Goal: Task Accomplishment & Management: Use online tool/utility

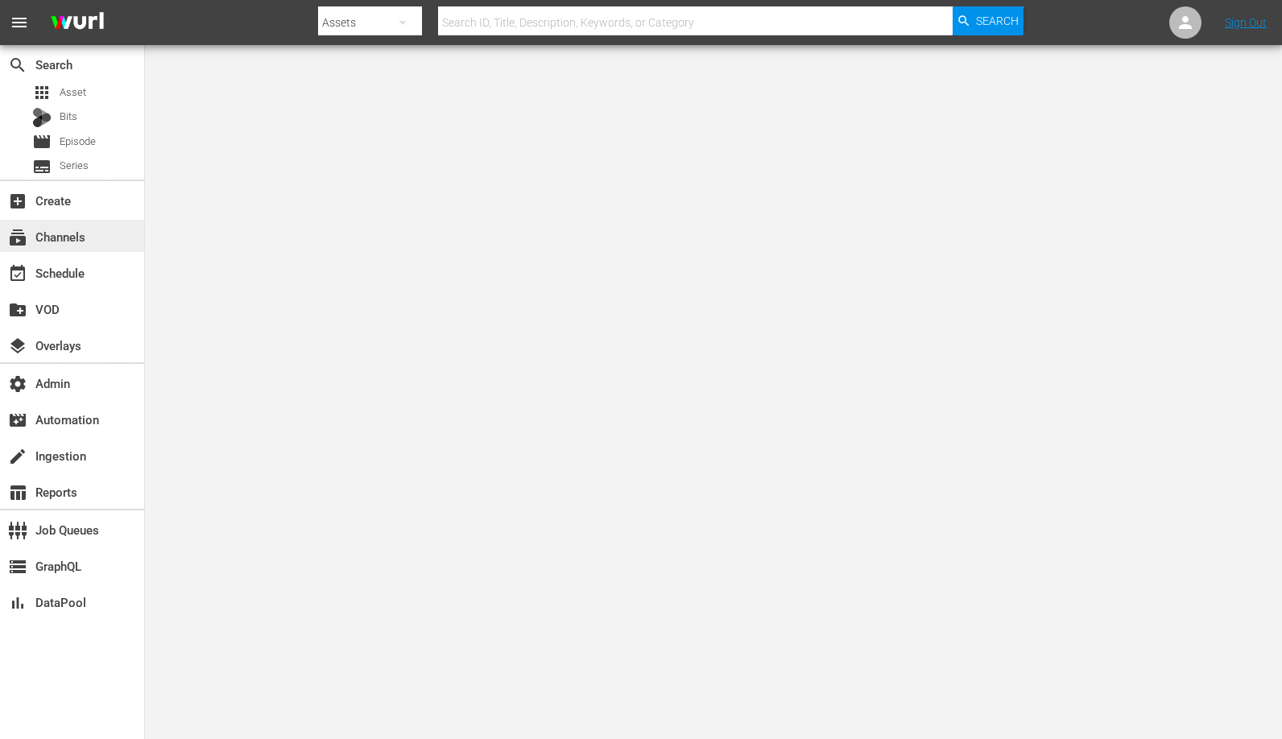
click at [64, 235] on div "subscriptions Channels" at bounding box center [45, 234] width 90 height 14
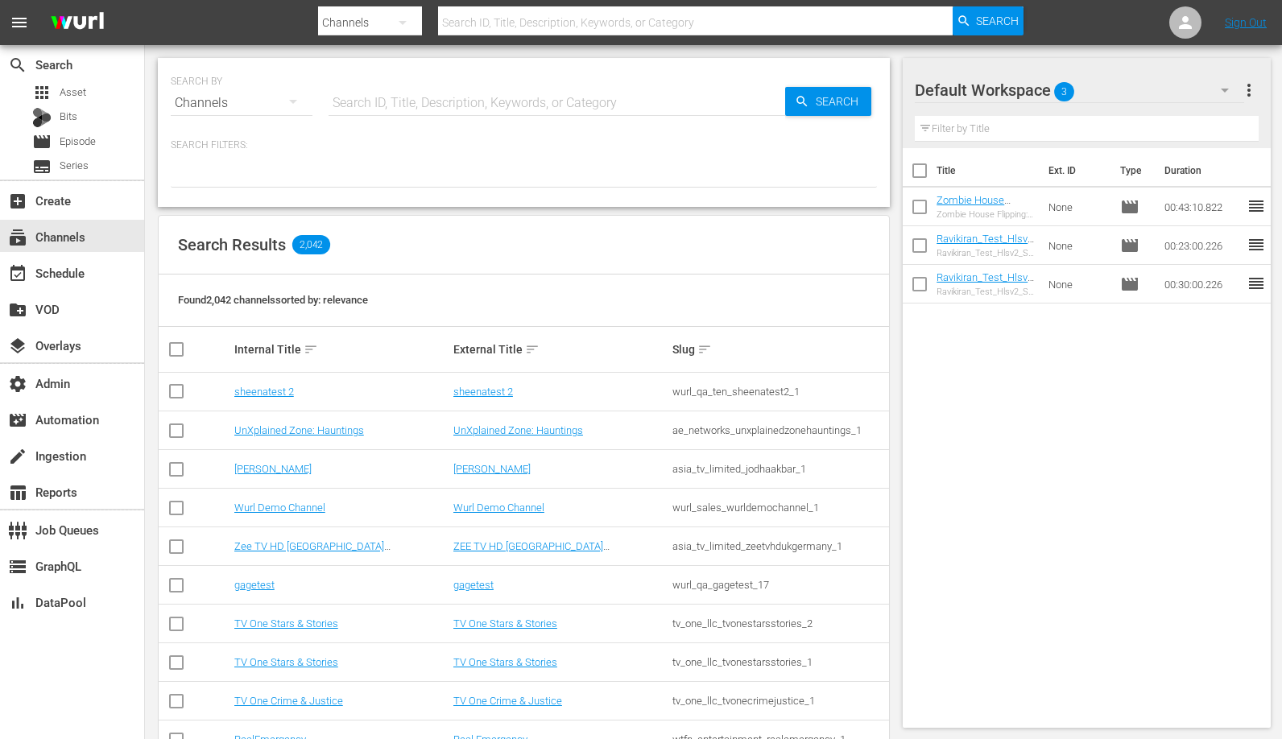
click at [450, 97] on input "text" at bounding box center [556, 103] width 456 height 39
type input "Garfield"
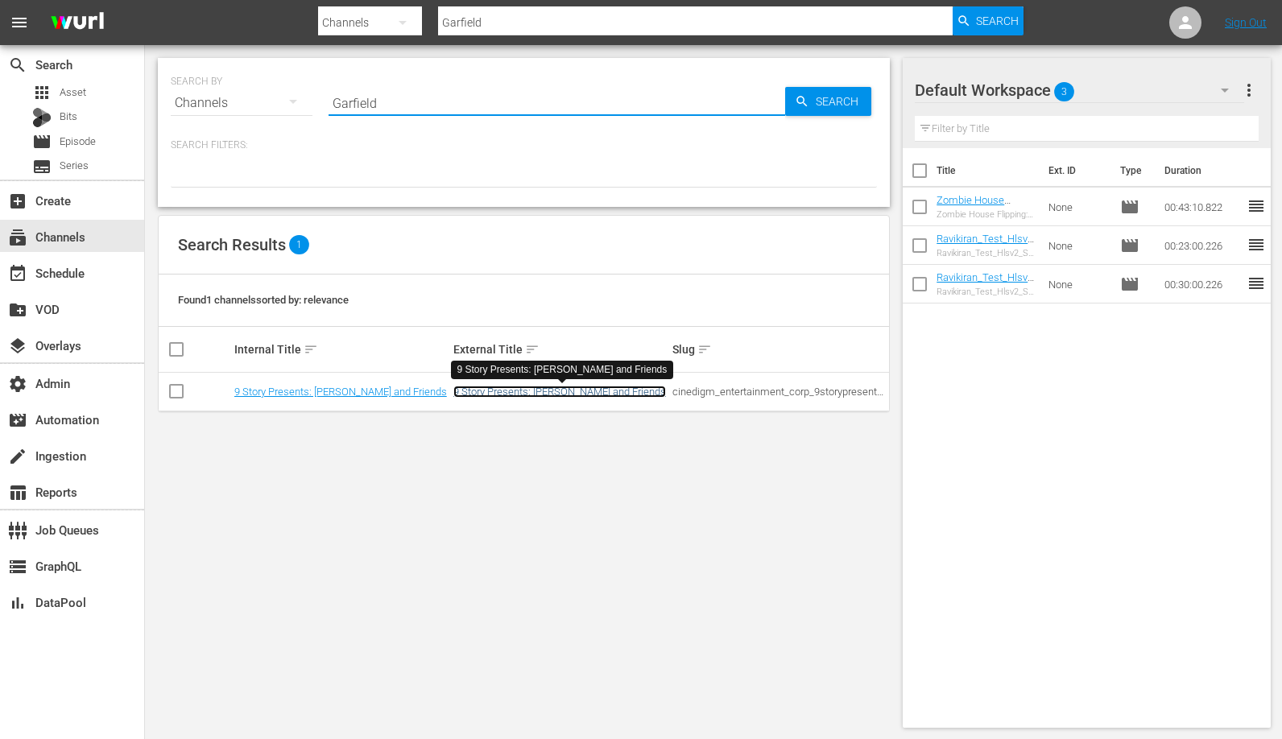
click at [528, 391] on link "9 Story Presents: [PERSON_NAME] and Friends" at bounding box center [559, 392] width 213 height 12
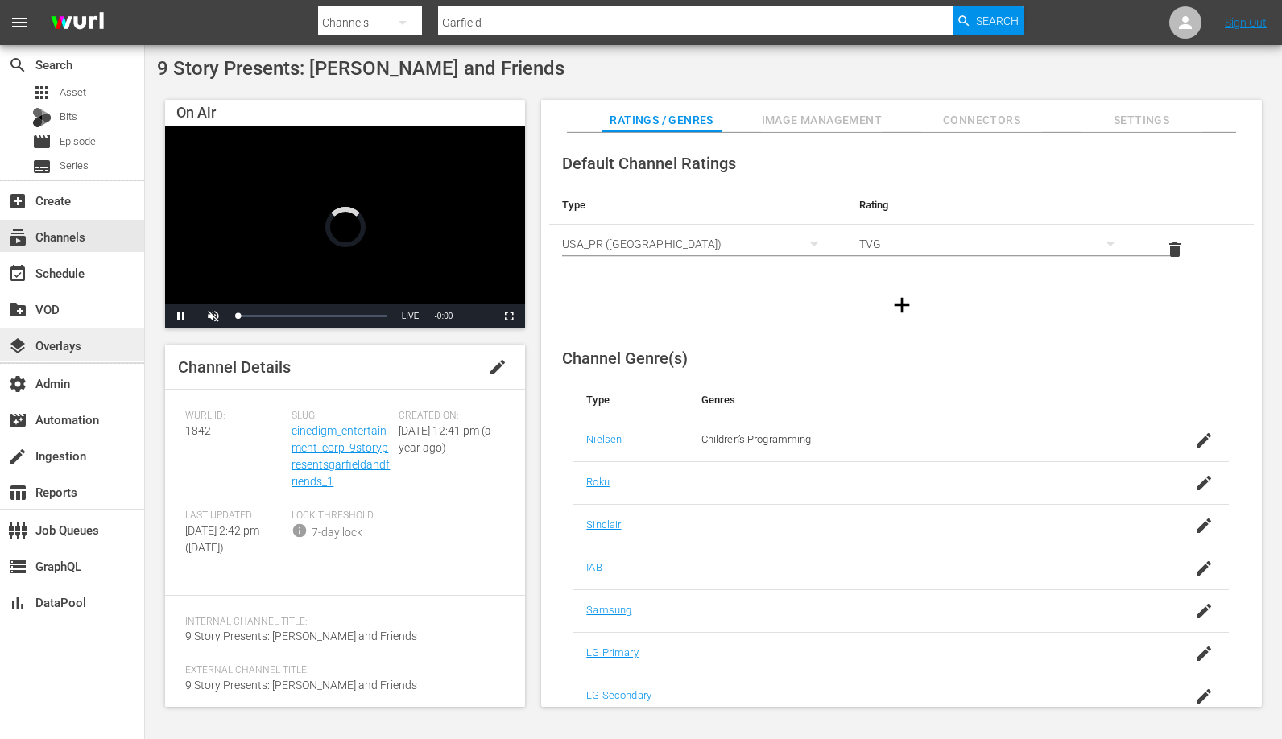
click at [76, 349] on div "layers Overlays" at bounding box center [45, 343] width 90 height 14
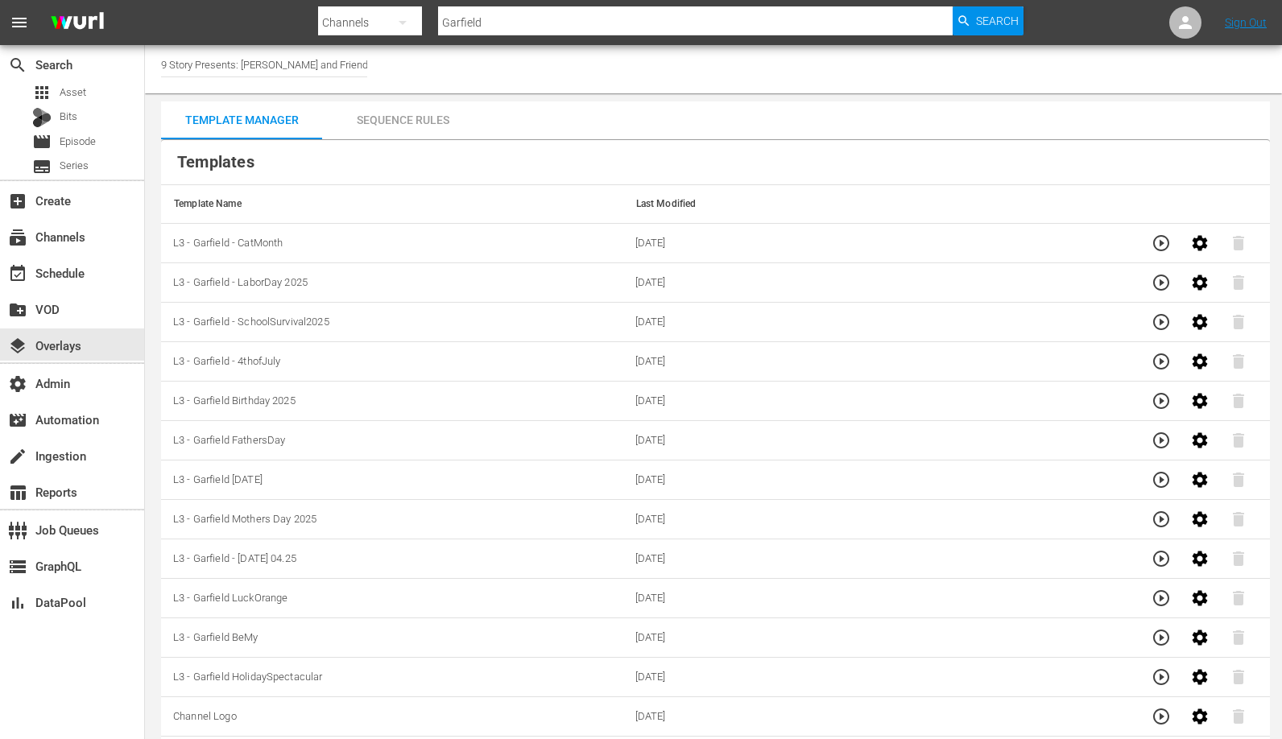
scroll to position [12, 0]
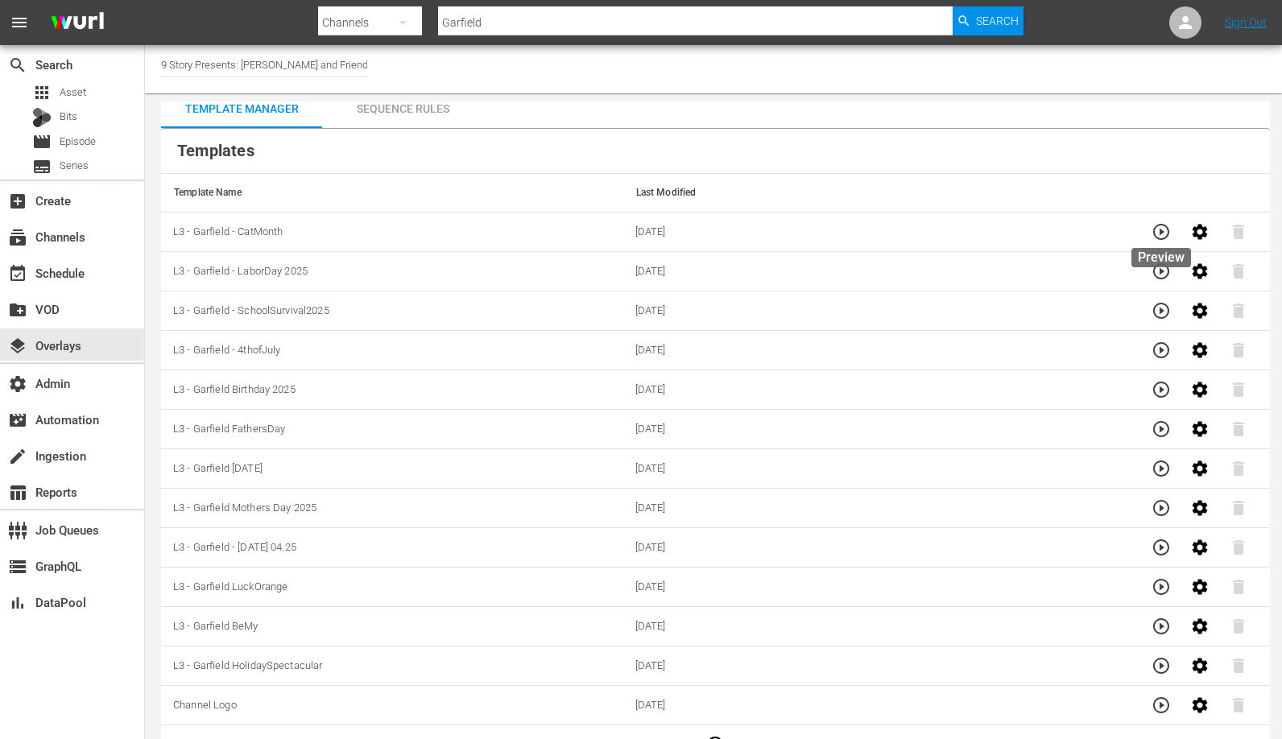
click at [1162, 235] on icon "button" at bounding box center [1160, 231] width 19 height 19
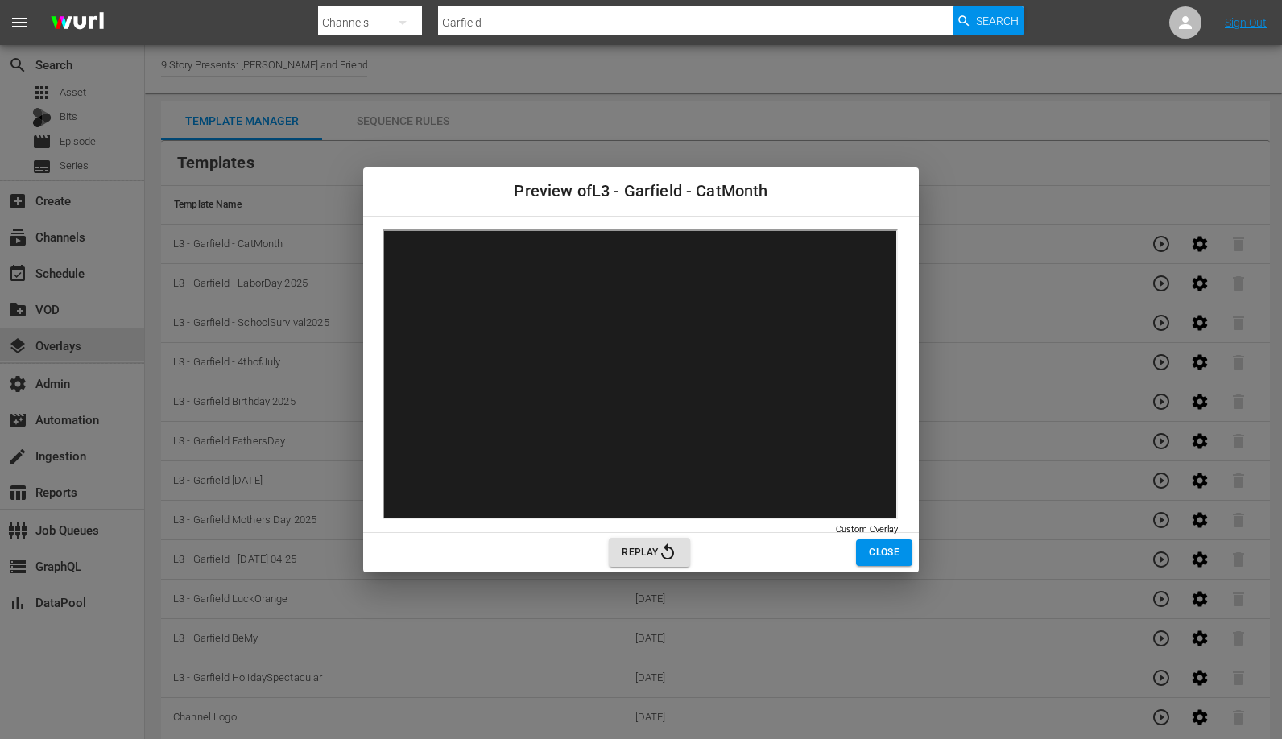
scroll to position [0, 0]
click at [656, 547] on span "Replay" at bounding box center [650, 552] width 56 height 19
click at [891, 551] on span "Close" at bounding box center [884, 552] width 31 height 17
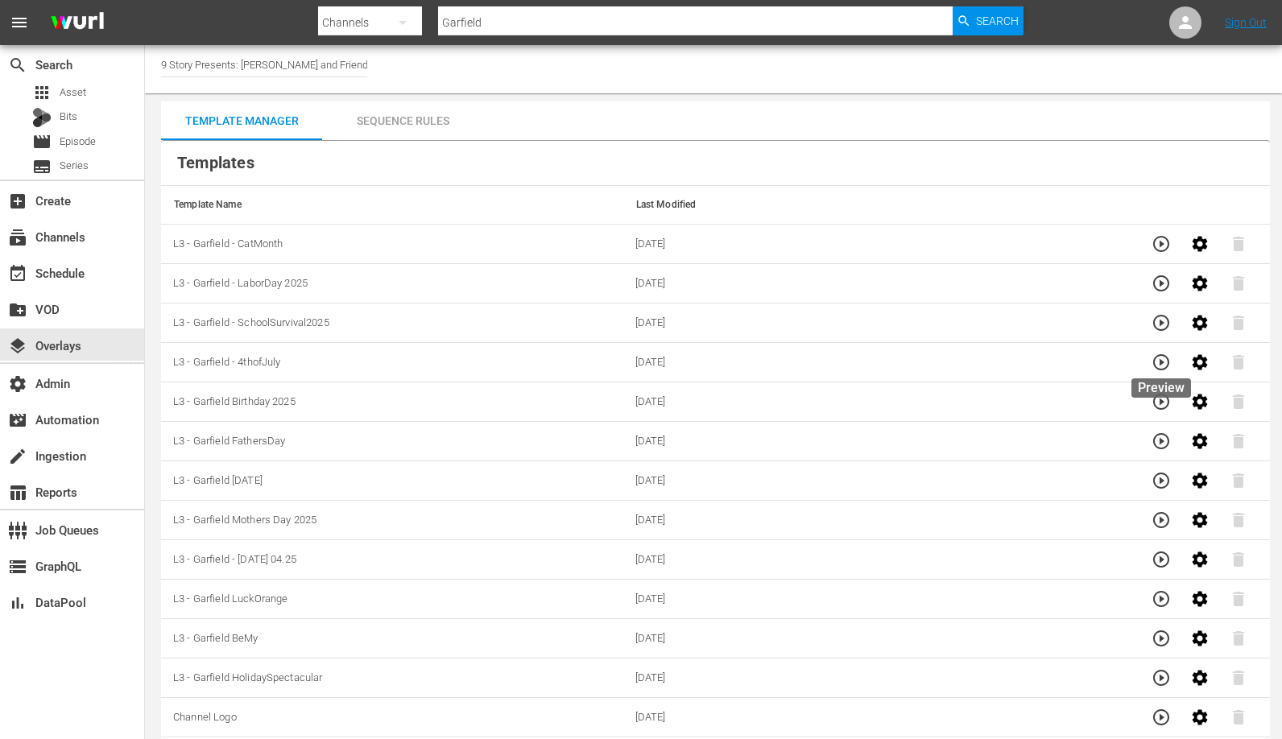
click at [1158, 362] on icon "button" at bounding box center [1160, 362] width 19 height 19
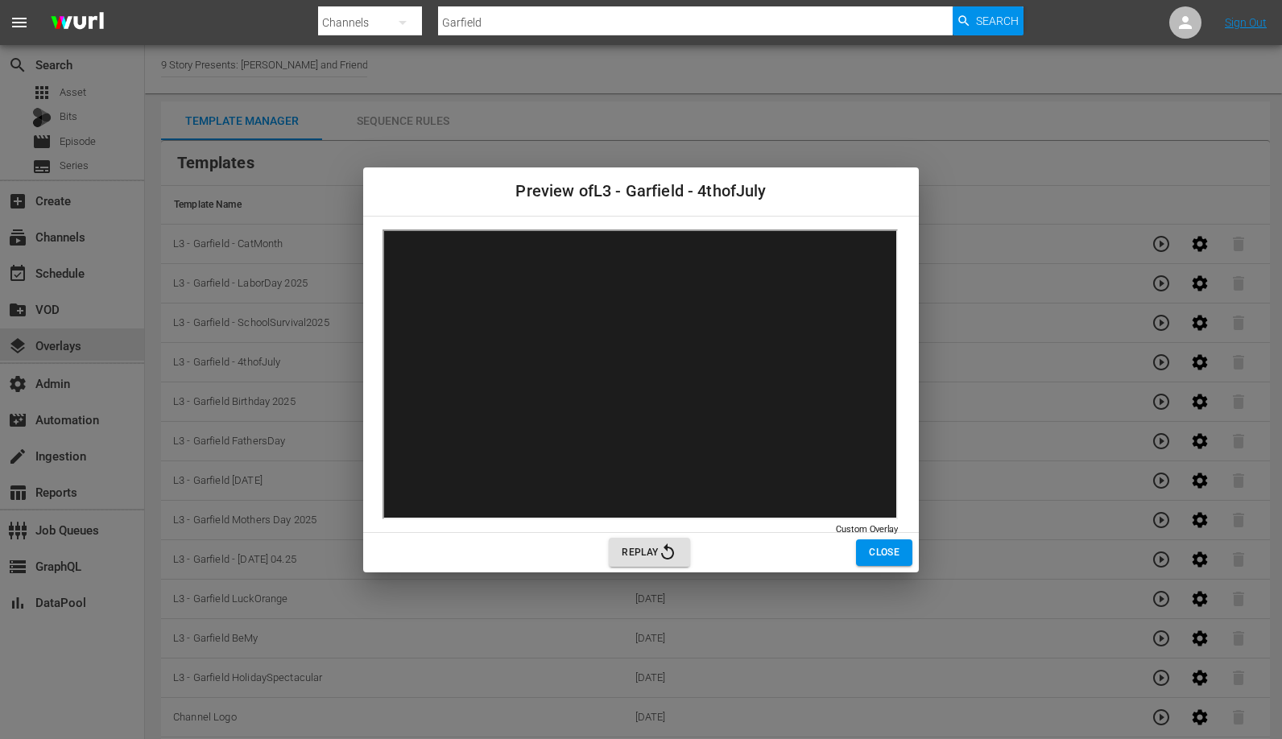
click at [876, 555] on span "Close" at bounding box center [884, 552] width 31 height 17
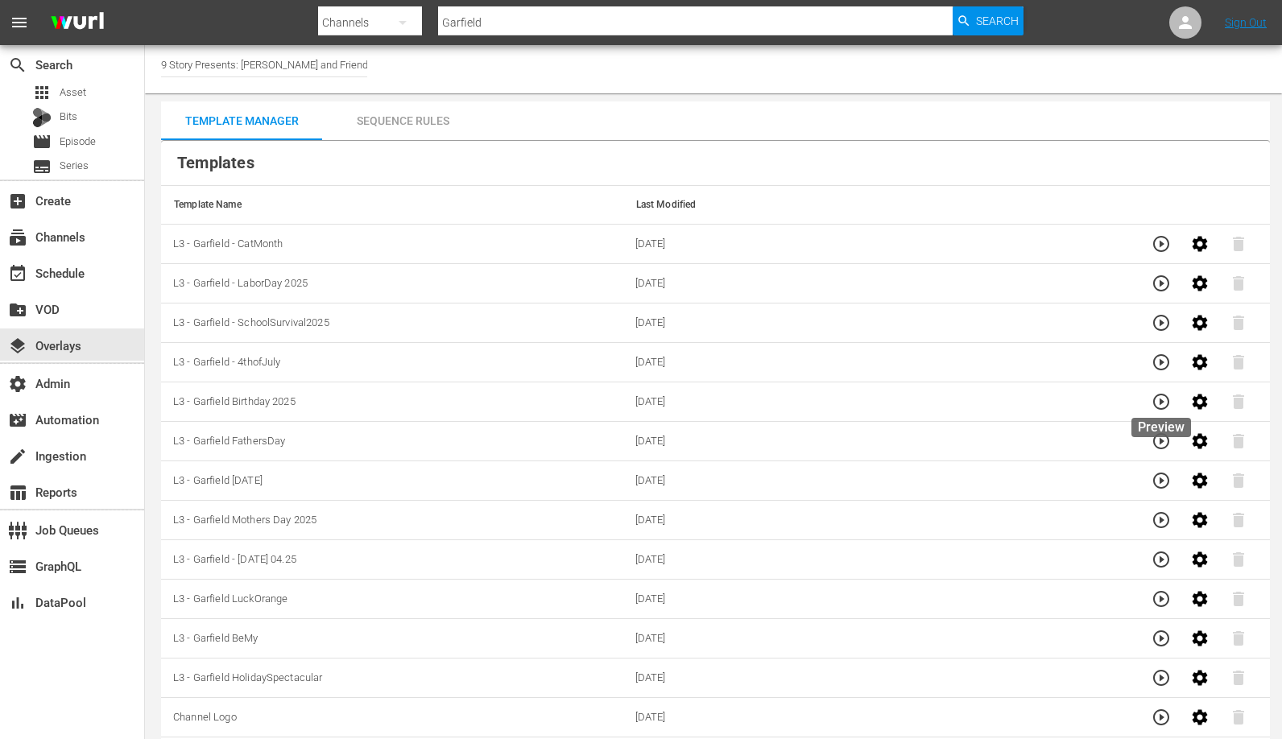
click at [1164, 400] on icon "button" at bounding box center [1160, 401] width 19 height 19
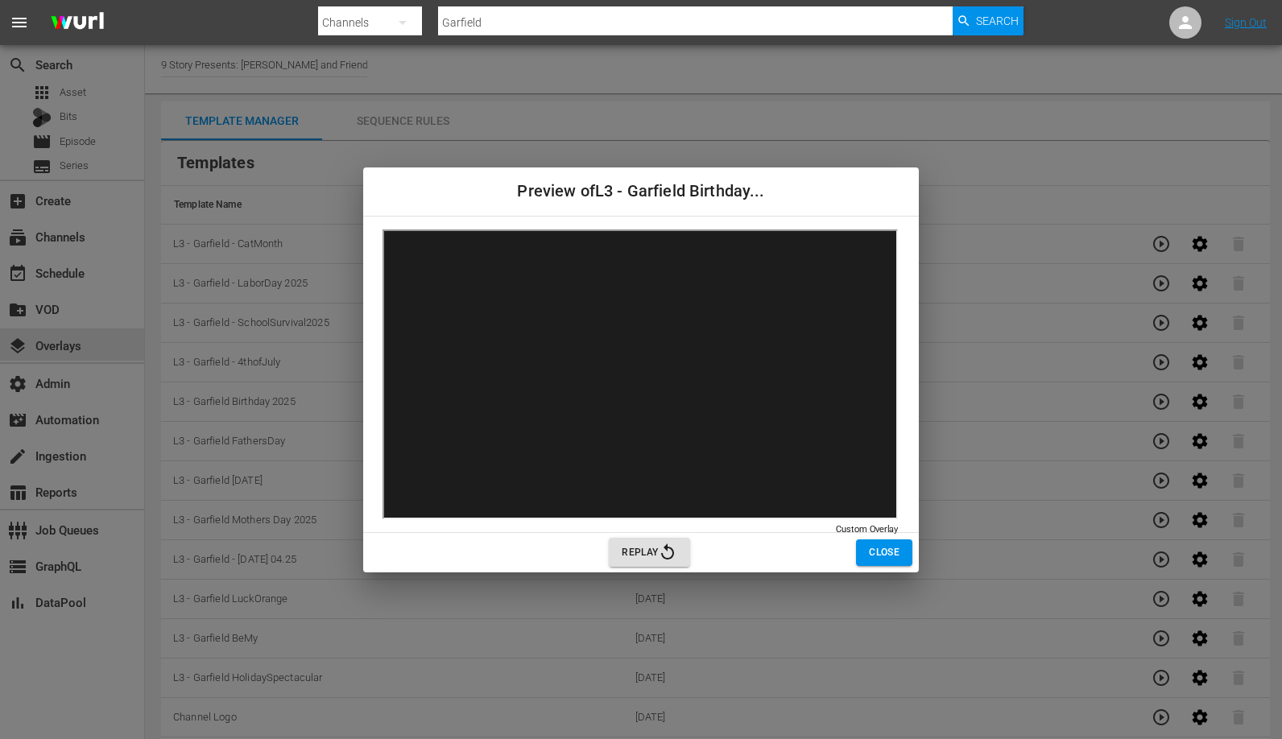
click at [886, 550] on span "Close" at bounding box center [884, 552] width 31 height 17
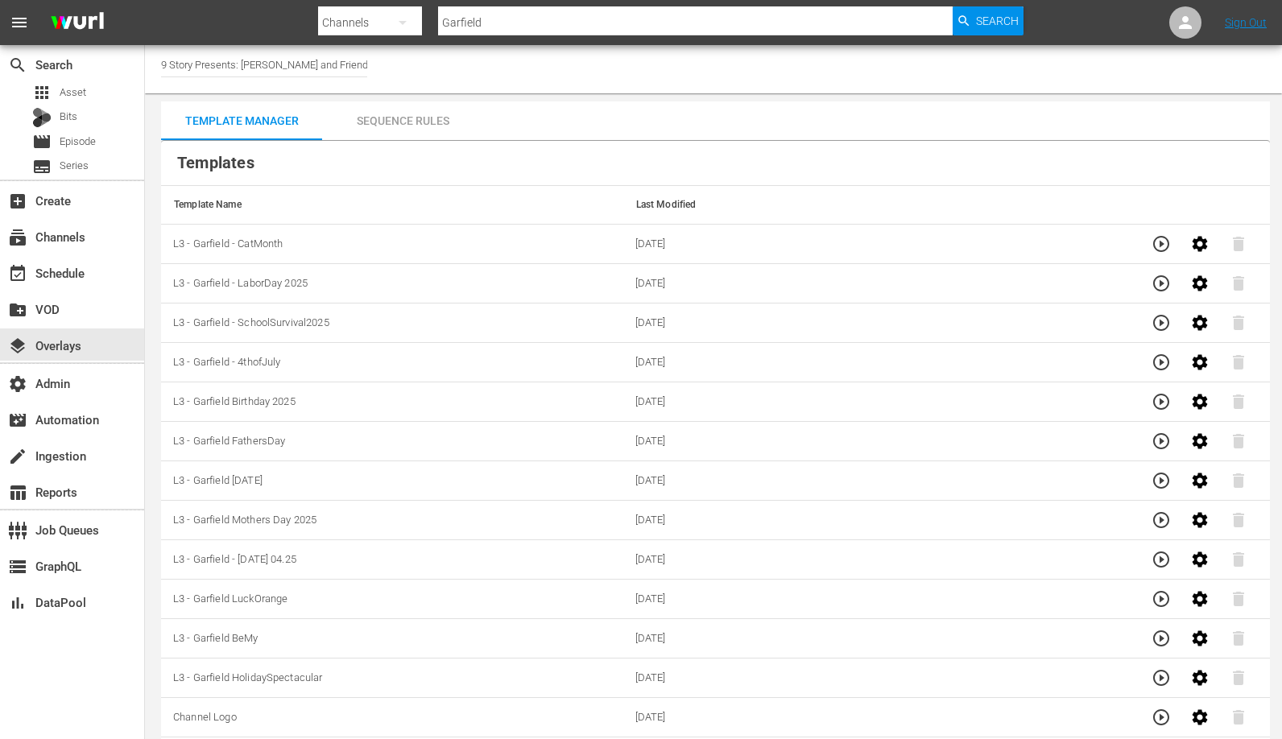
scroll to position [46, 0]
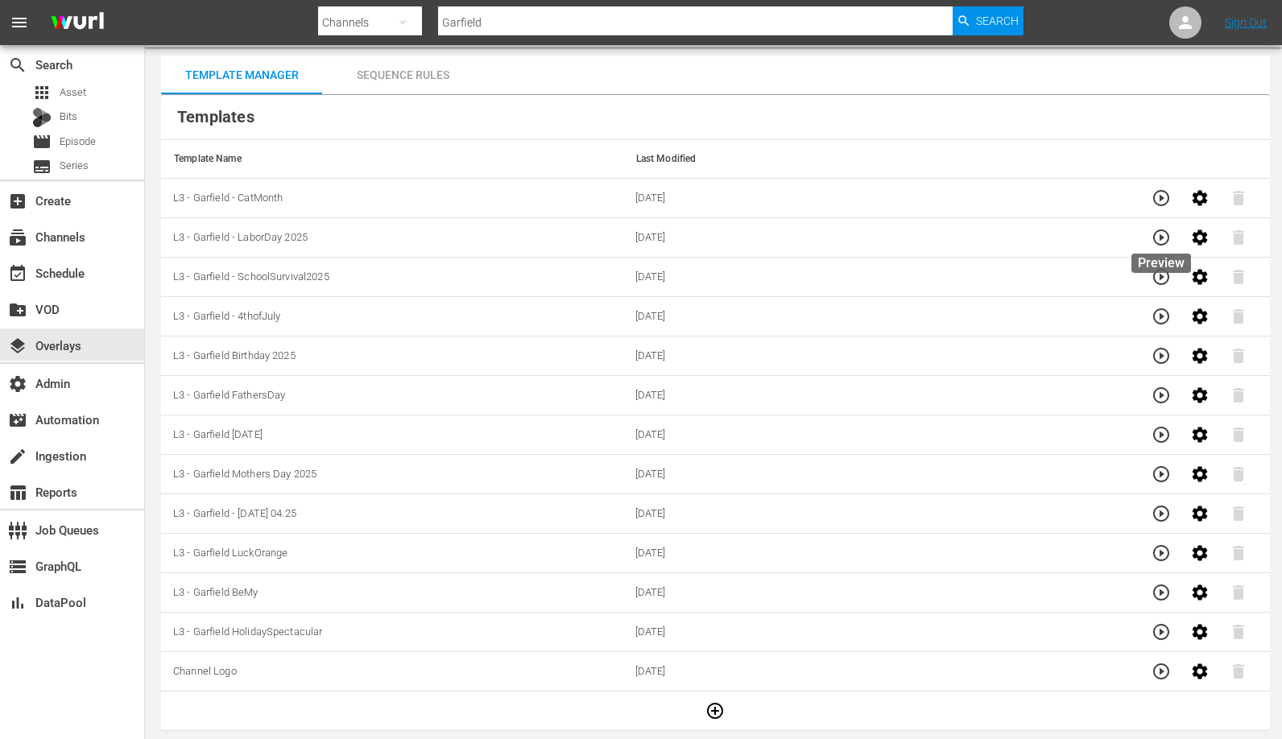
click at [1166, 241] on icon "button" at bounding box center [1160, 237] width 19 height 19
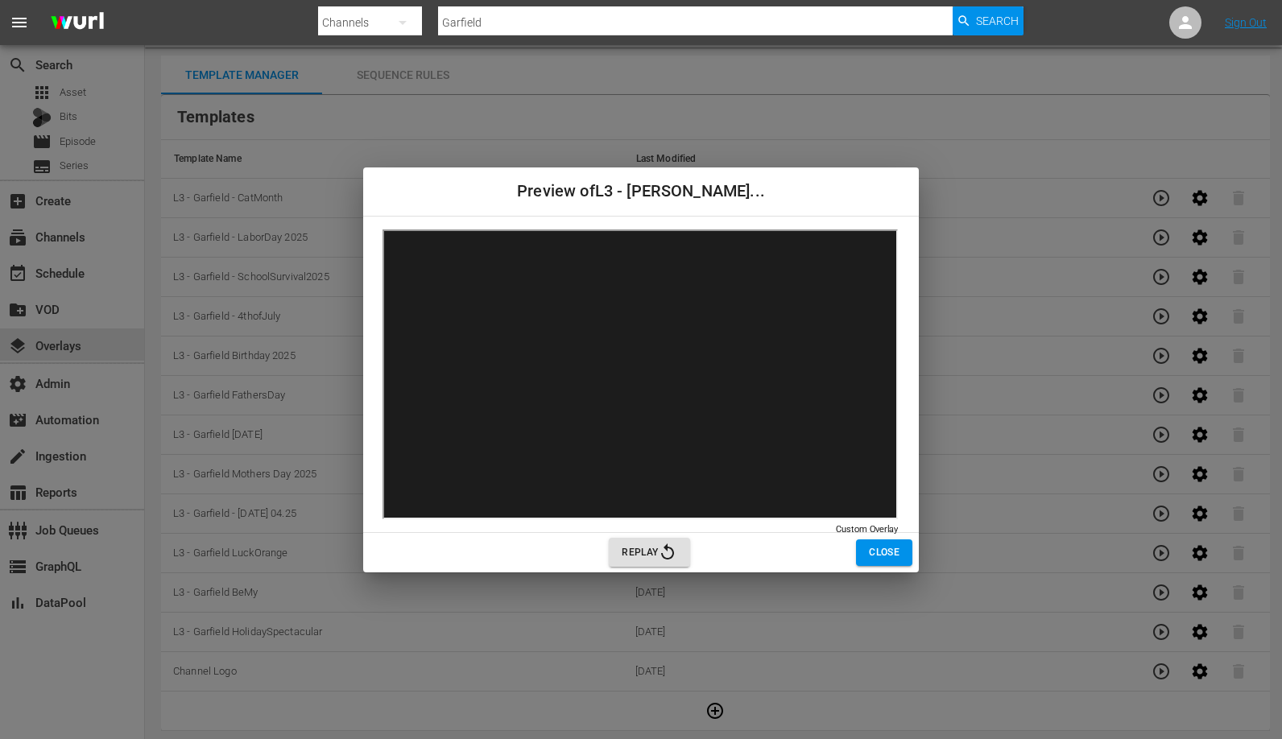
click at [876, 547] on span "Close" at bounding box center [884, 552] width 31 height 17
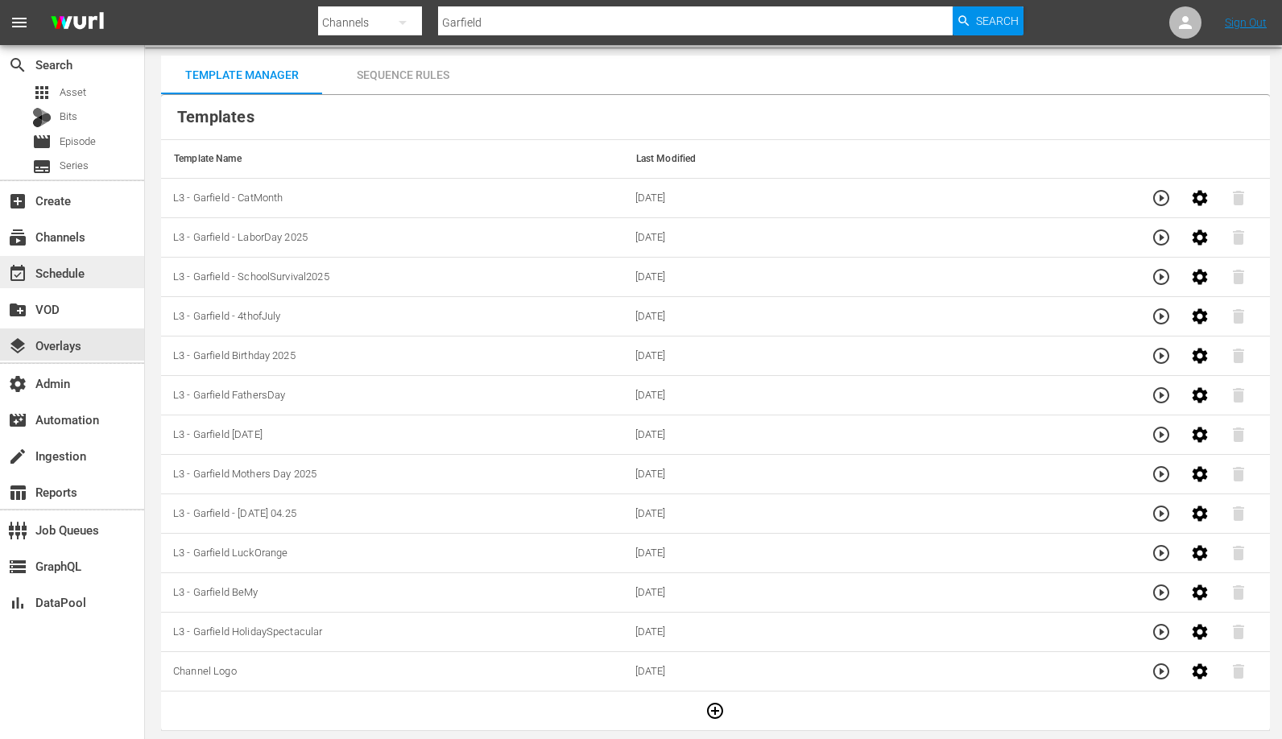
click at [76, 263] on div "event_available Schedule" at bounding box center [45, 270] width 90 height 14
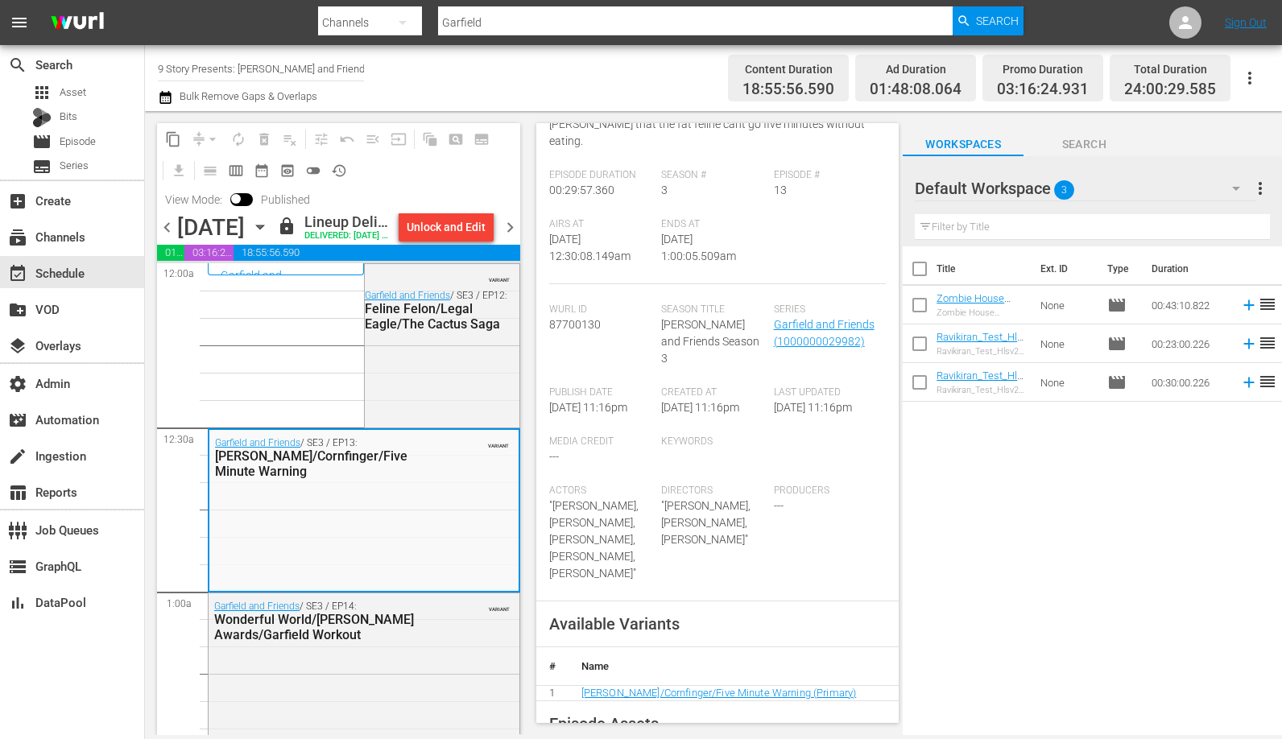
scroll to position [251, 0]
click at [56, 345] on div "layers Overlays" at bounding box center [45, 343] width 90 height 14
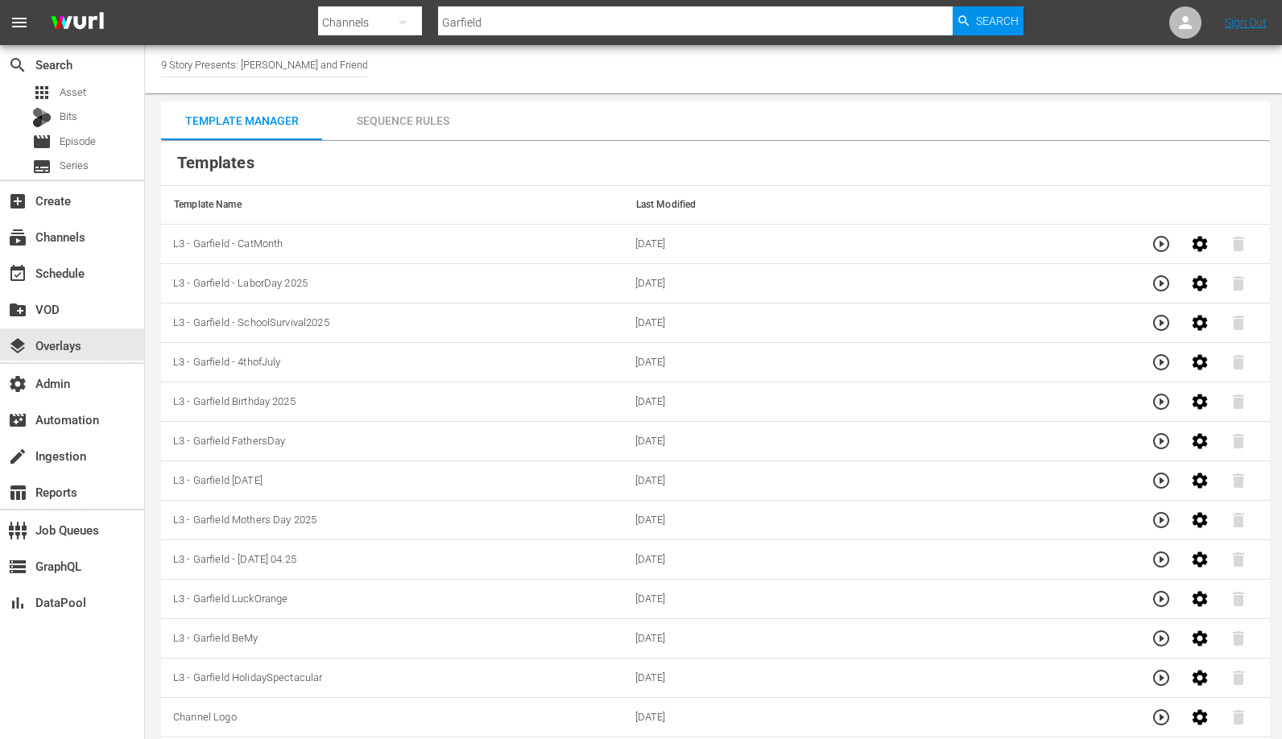
click at [415, 126] on div "Sequence Rules" at bounding box center [402, 120] width 161 height 39
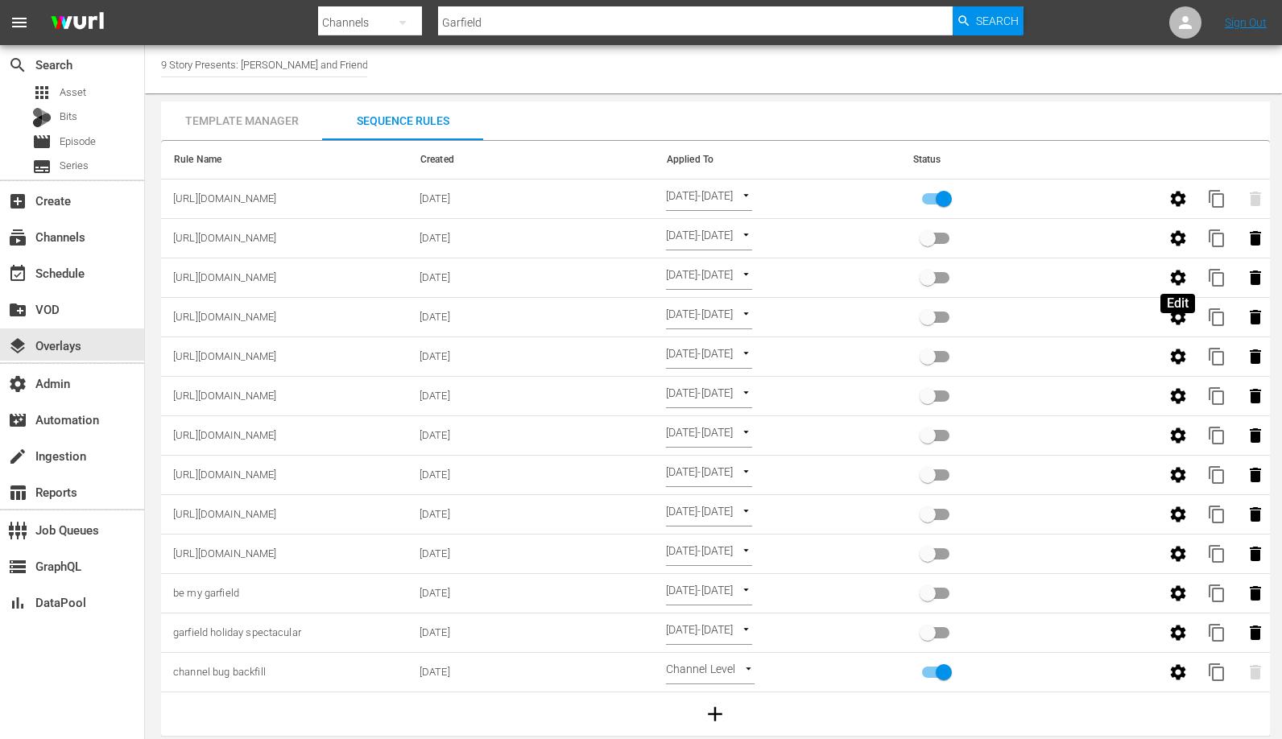
click at [1175, 266] on button "button" at bounding box center [1177, 277] width 39 height 39
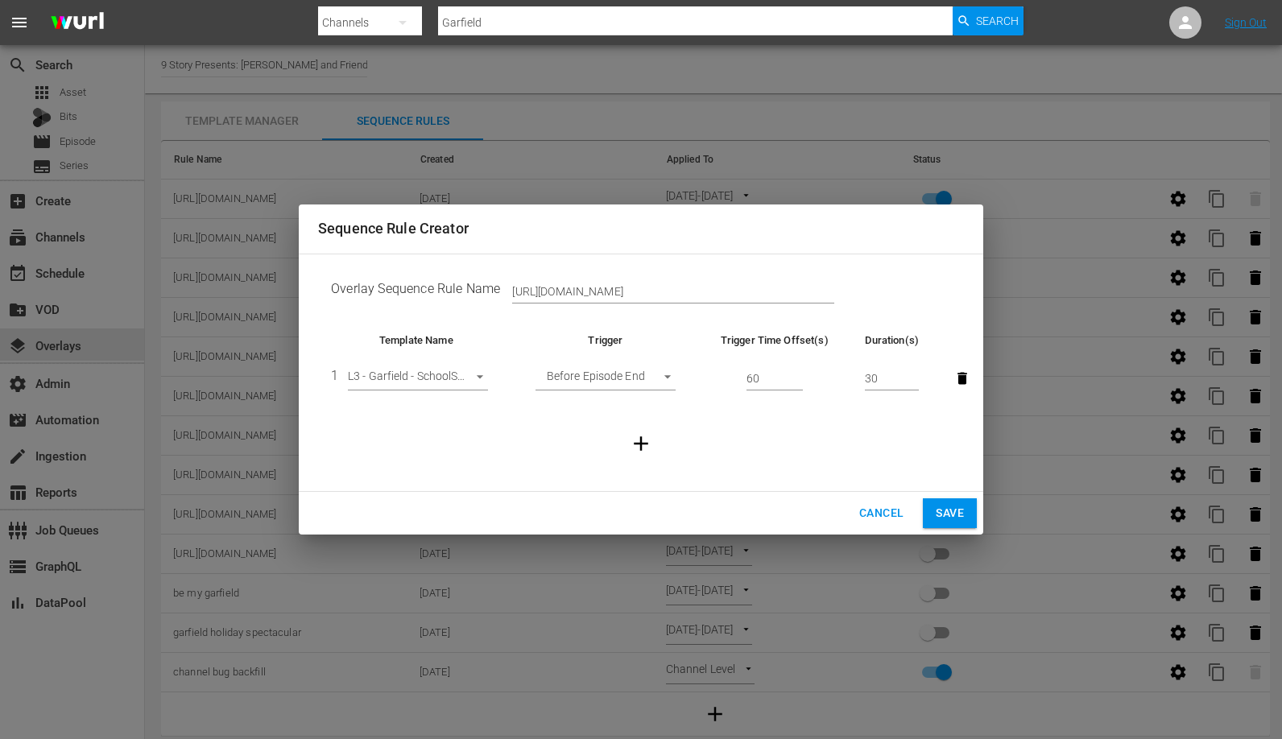
click at [865, 504] on span "Cancel" at bounding box center [881, 513] width 44 height 20
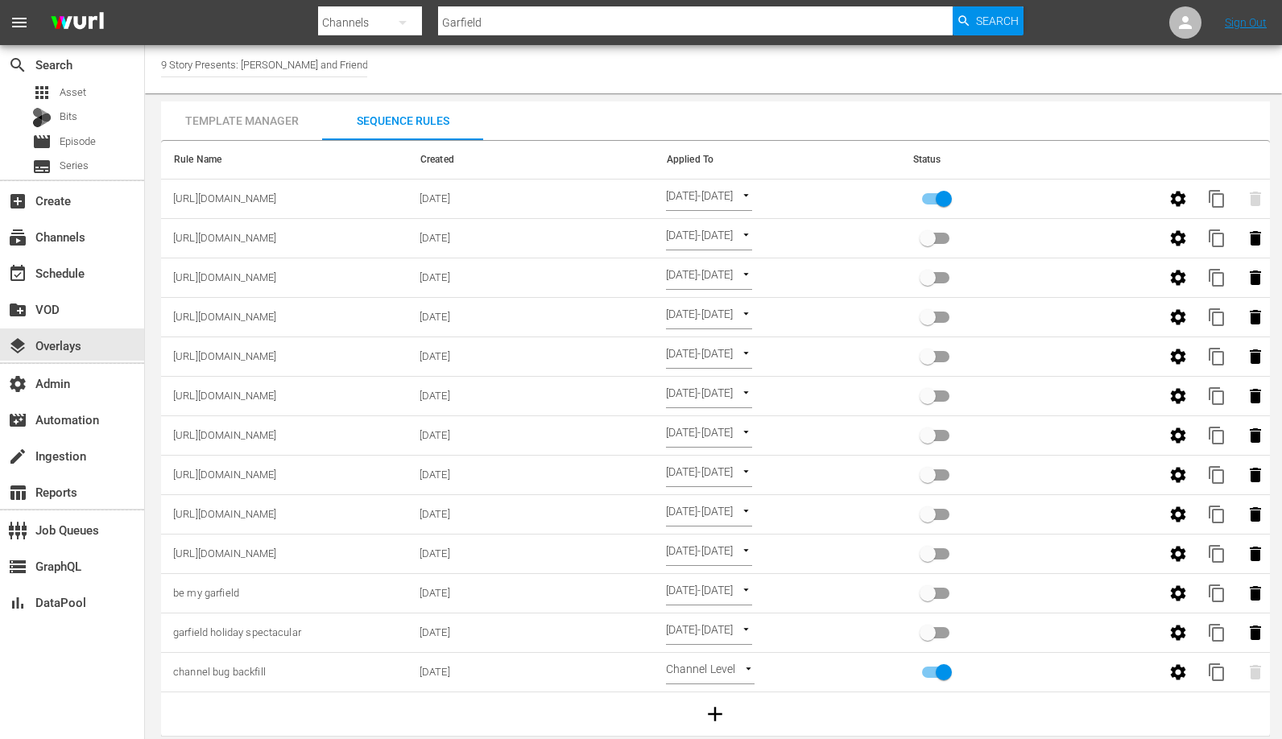
click at [226, 126] on div "Template Manager" at bounding box center [241, 120] width 161 height 39
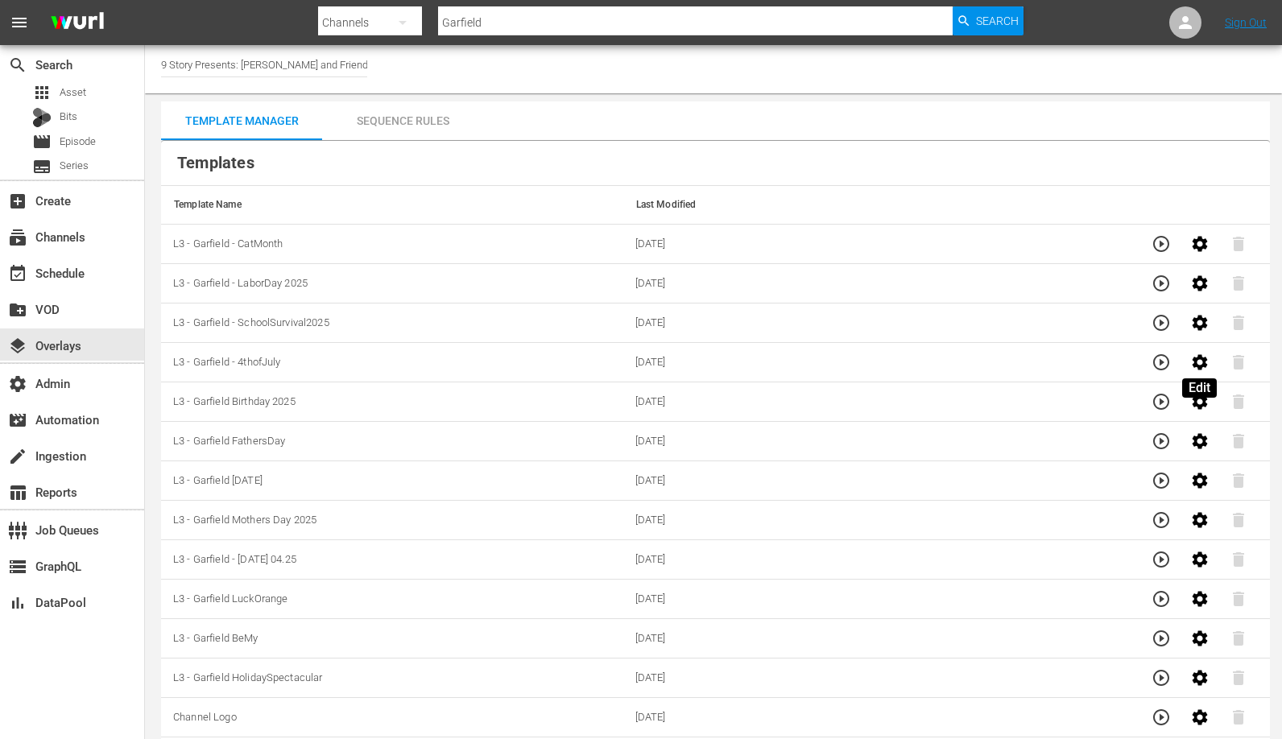
click at [1210, 366] on button "button" at bounding box center [1199, 362] width 39 height 39
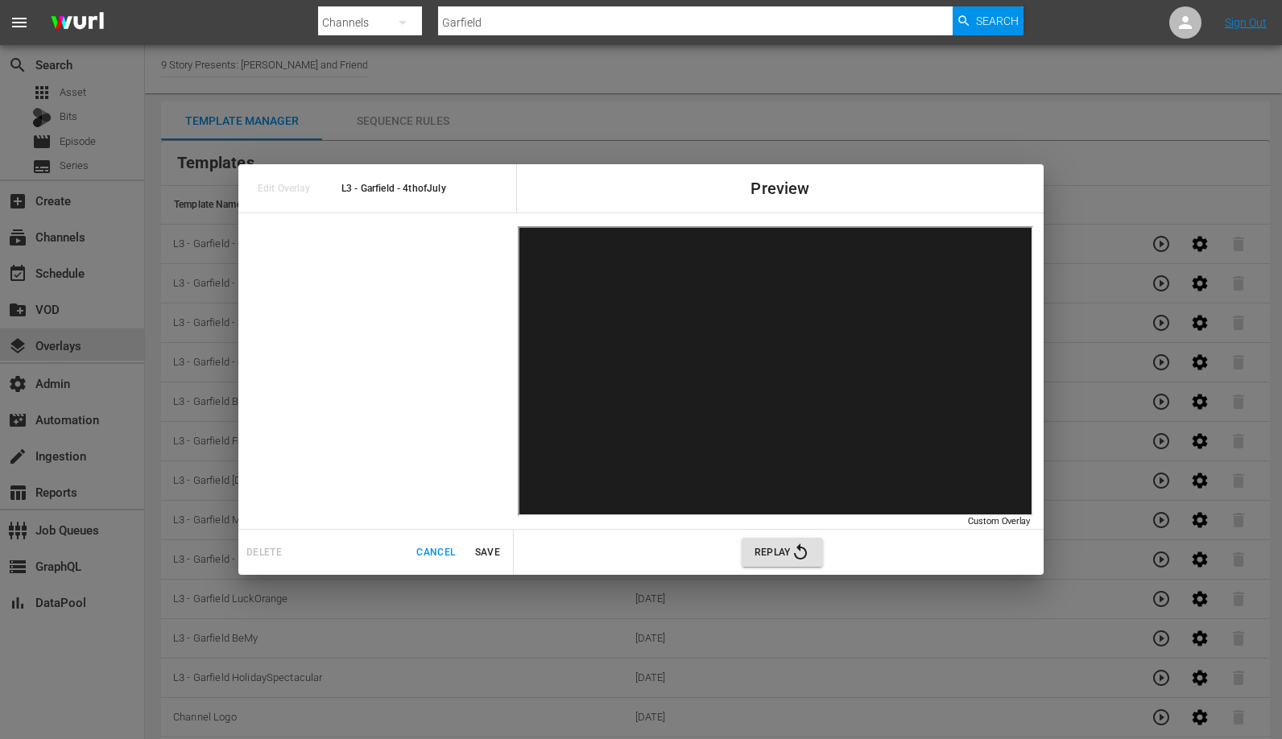
click at [965, 629] on div "Edit Overlay L3 - Garfield - 4thofJuly Preview Custom Overlay Custom Overlay De…" at bounding box center [641, 369] width 1282 height 739
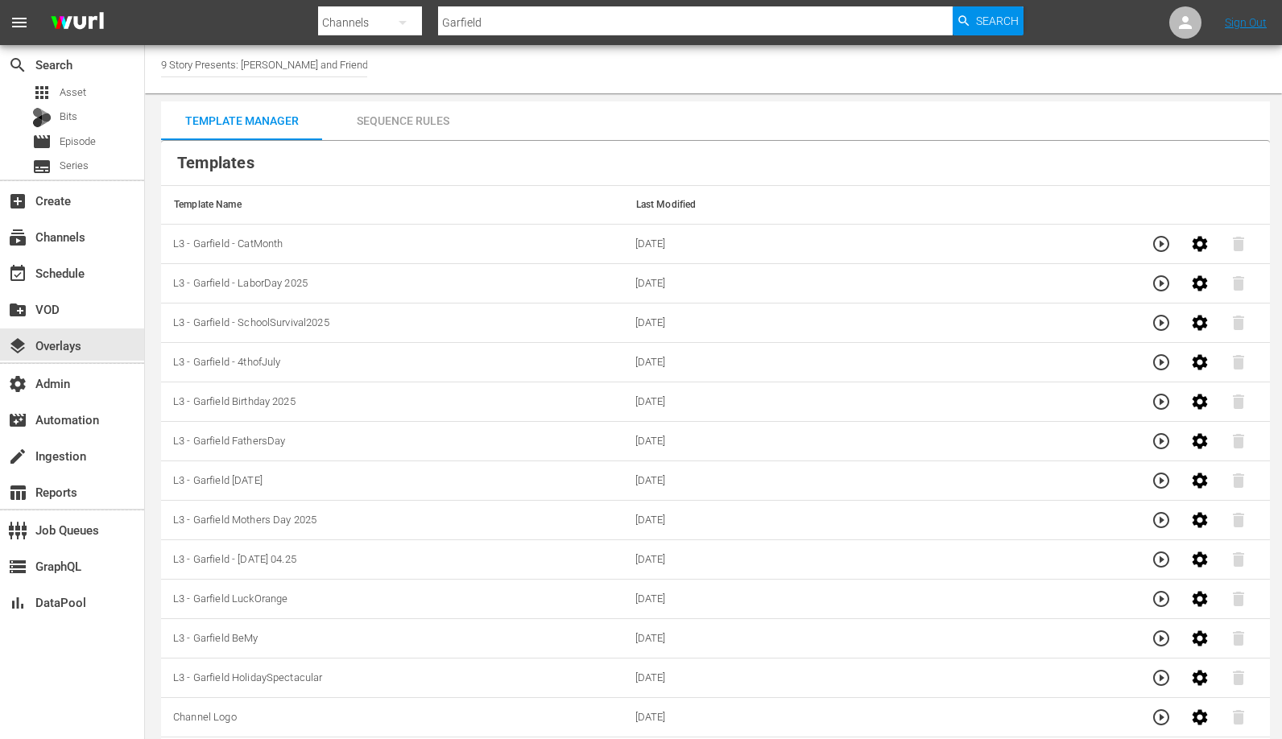
click at [837, 630] on td "[DATE]" at bounding box center [854, 638] width 462 height 39
click at [414, 671] on td "L3 - Garfield HolidaySpectacular" at bounding box center [392, 678] width 462 height 39
click at [401, 593] on td "L3 - Garfield LuckOrange" at bounding box center [392, 599] width 462 height 39
click at [758, 256] on td "[DATE]" at bounding box center [854, 244] width 462 height 39
click at [1201, 248] on icon "button" at bounding box center [1198, 243] width 15 height 15
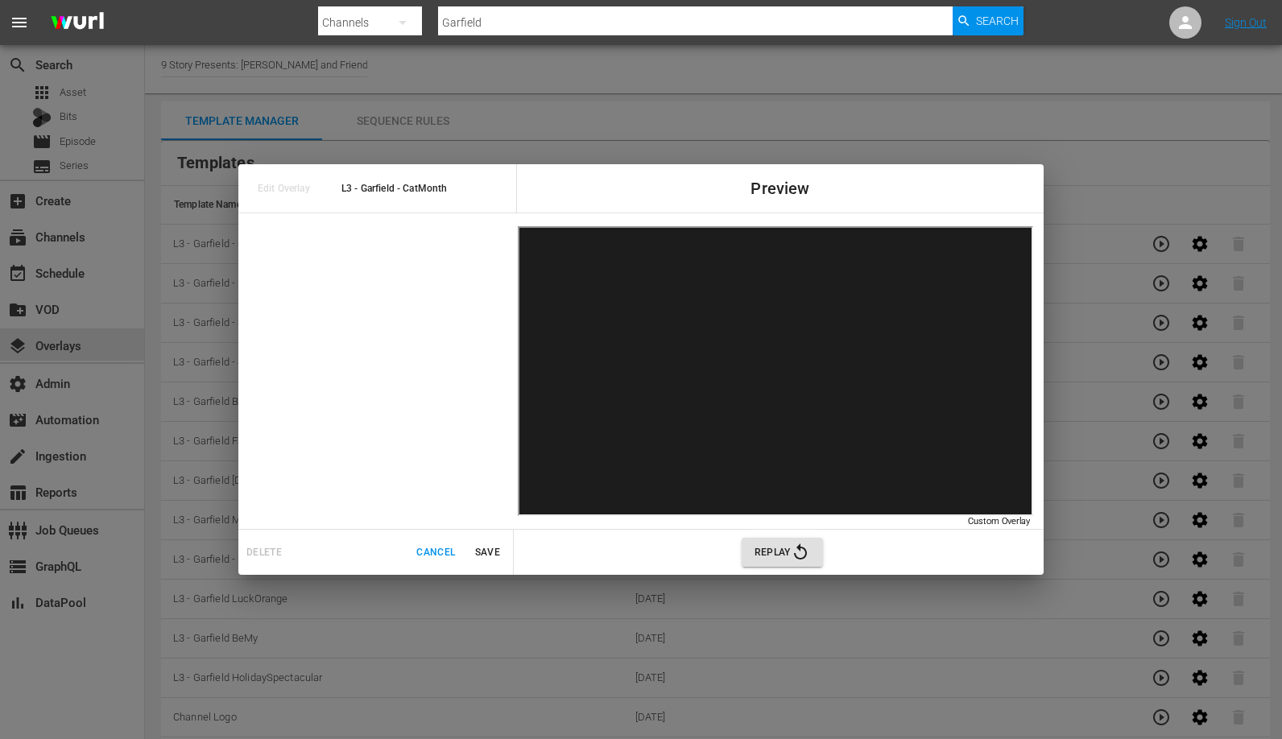
click at [915, 631] on div "Edit Overlay L3 - Garfield - CatMonth Preview Custom Overlay Custom Overlay Del…" at bounding box center [641, 369] width 1282 height 739
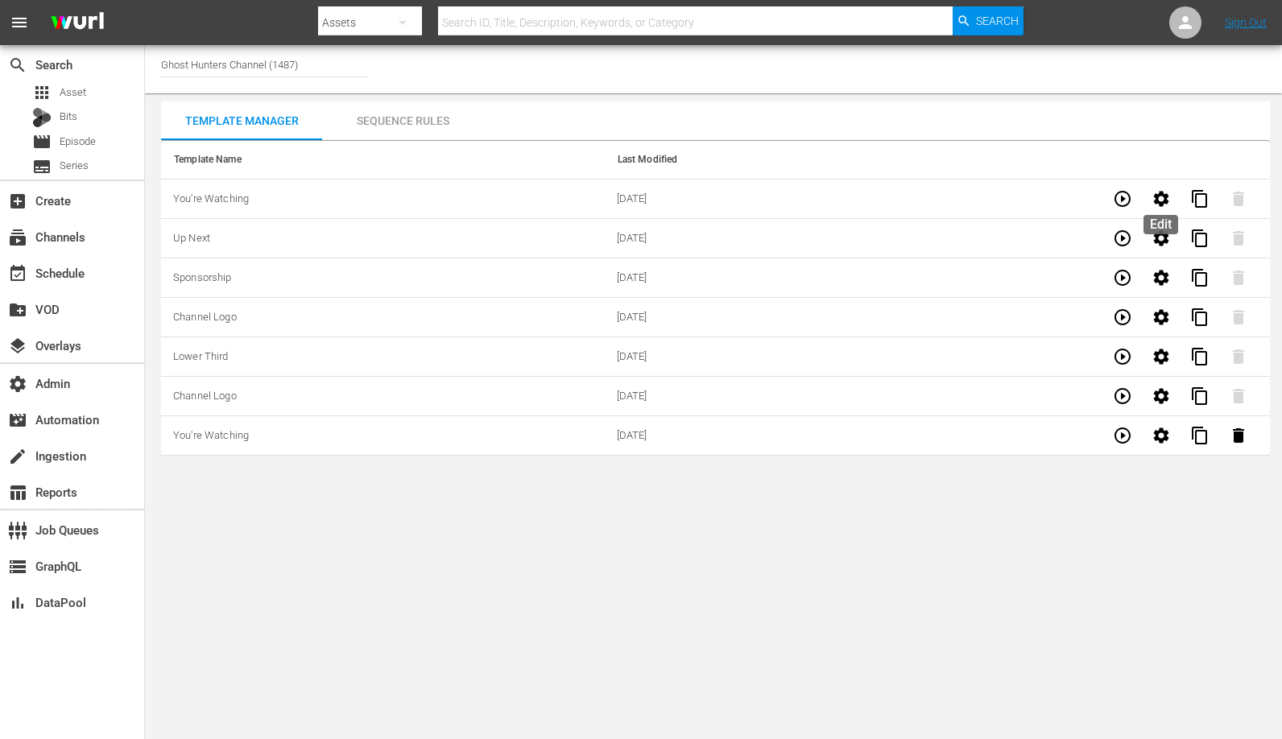
click at [1164, 200] on icon "button" at bounding box center [1160, 198] width 15 height 15
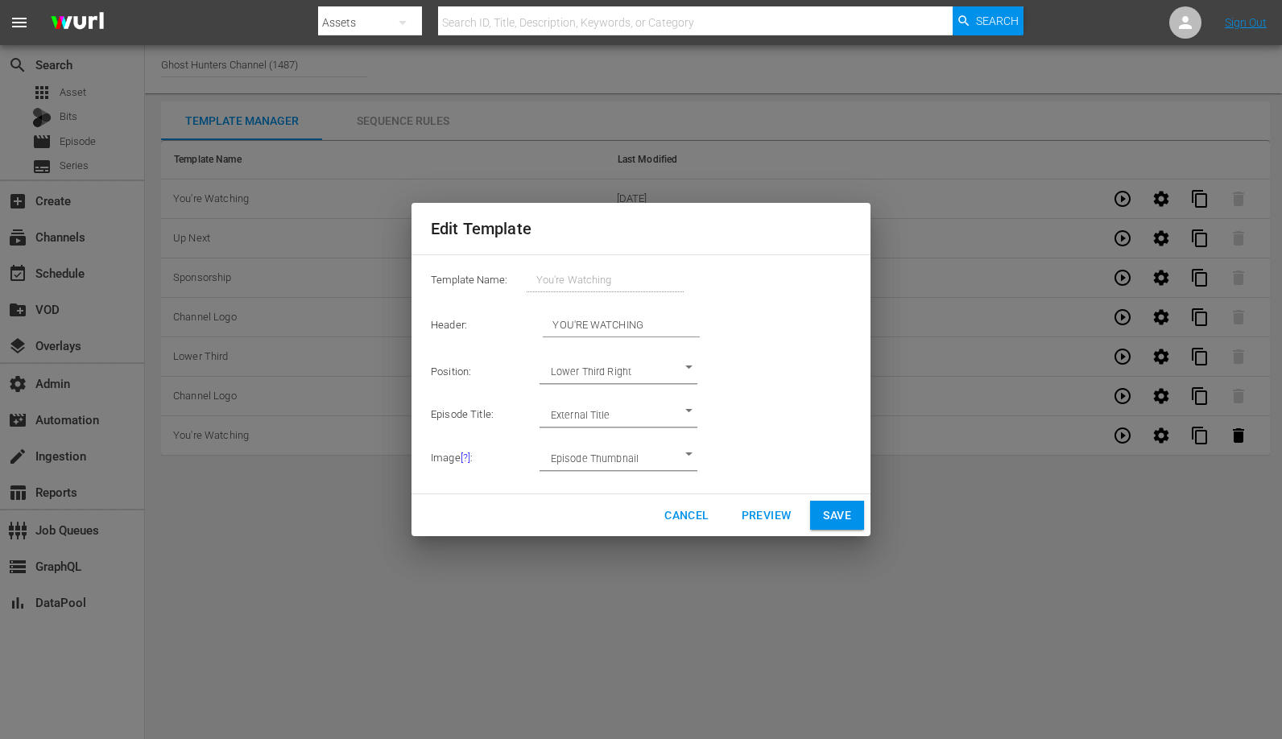
click at [688, 520] on span "Cancel" at bounding box center [686, 516] width 44 height 20
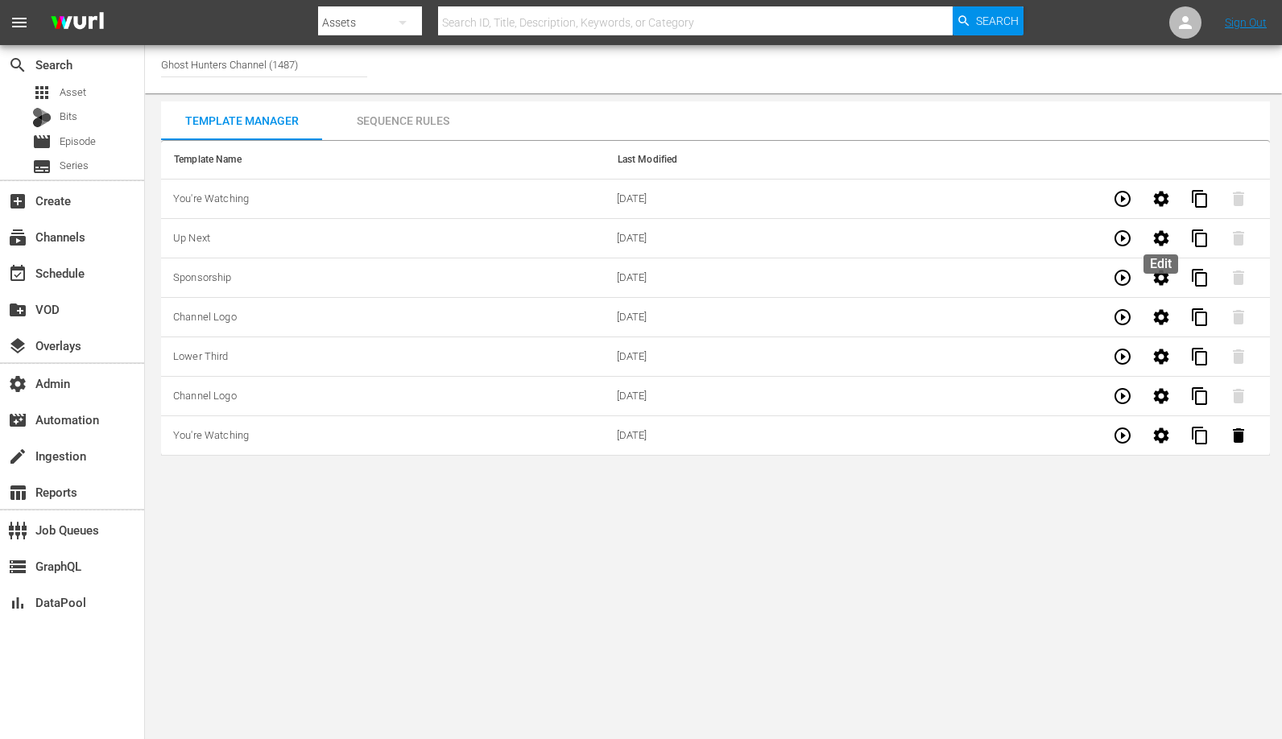
click at [1160, 238] on icon "button" at bounding box center [1160, 238] width 19 height 19
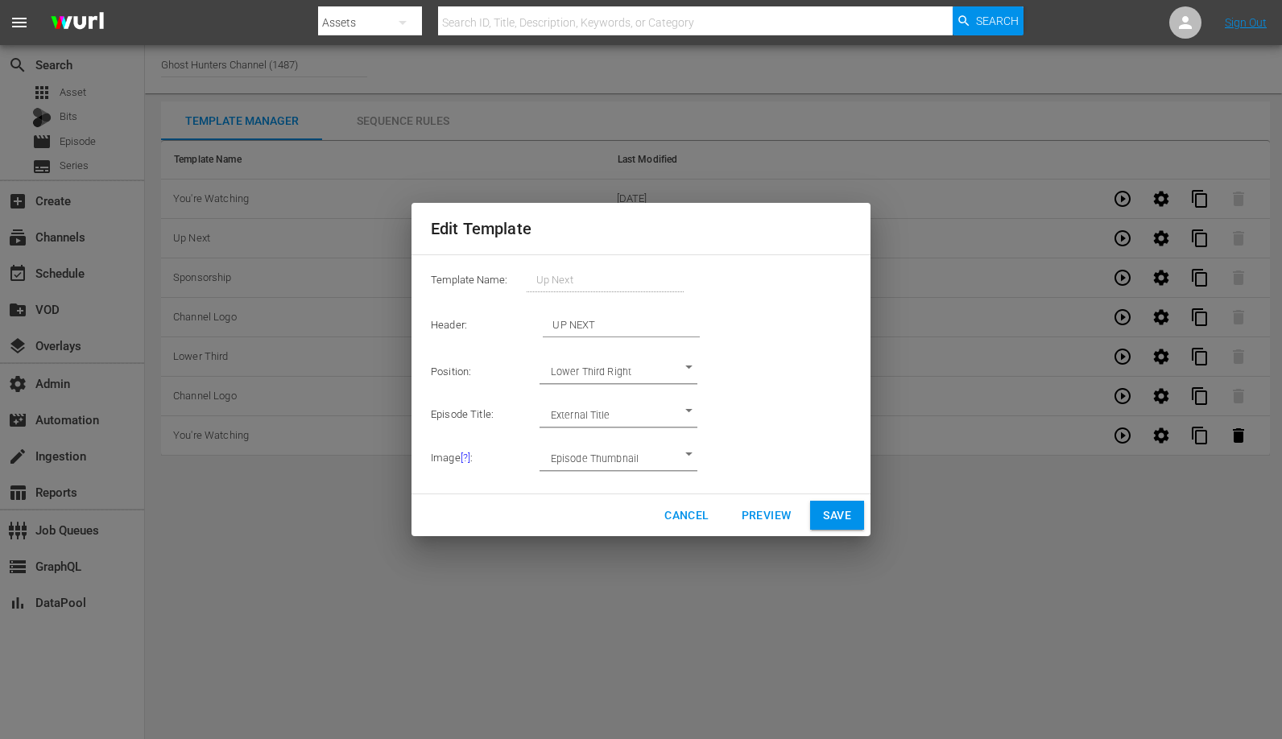
click at [683, 514] on span "Cancel" at bounding box center [686, 516] width 44 height 20
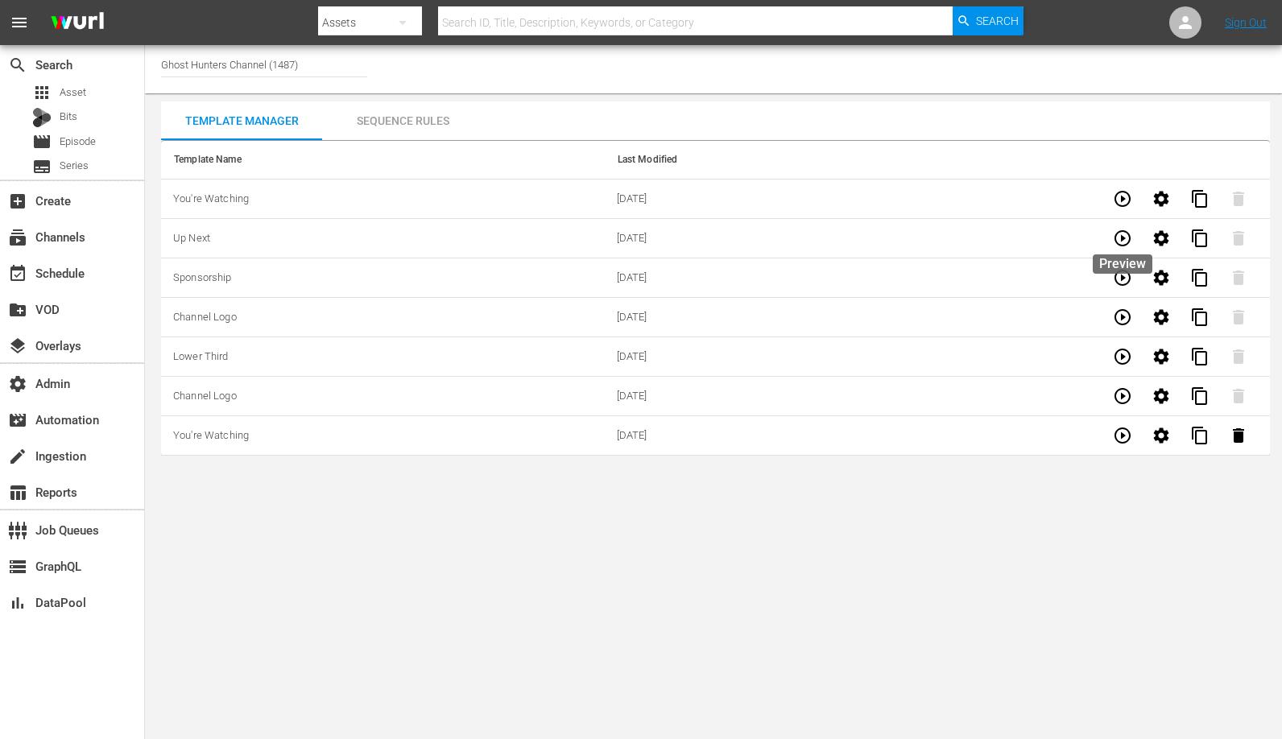
click at [1117, 233] on icon "button" at bounding box center [1122, 238] width 19 height 19
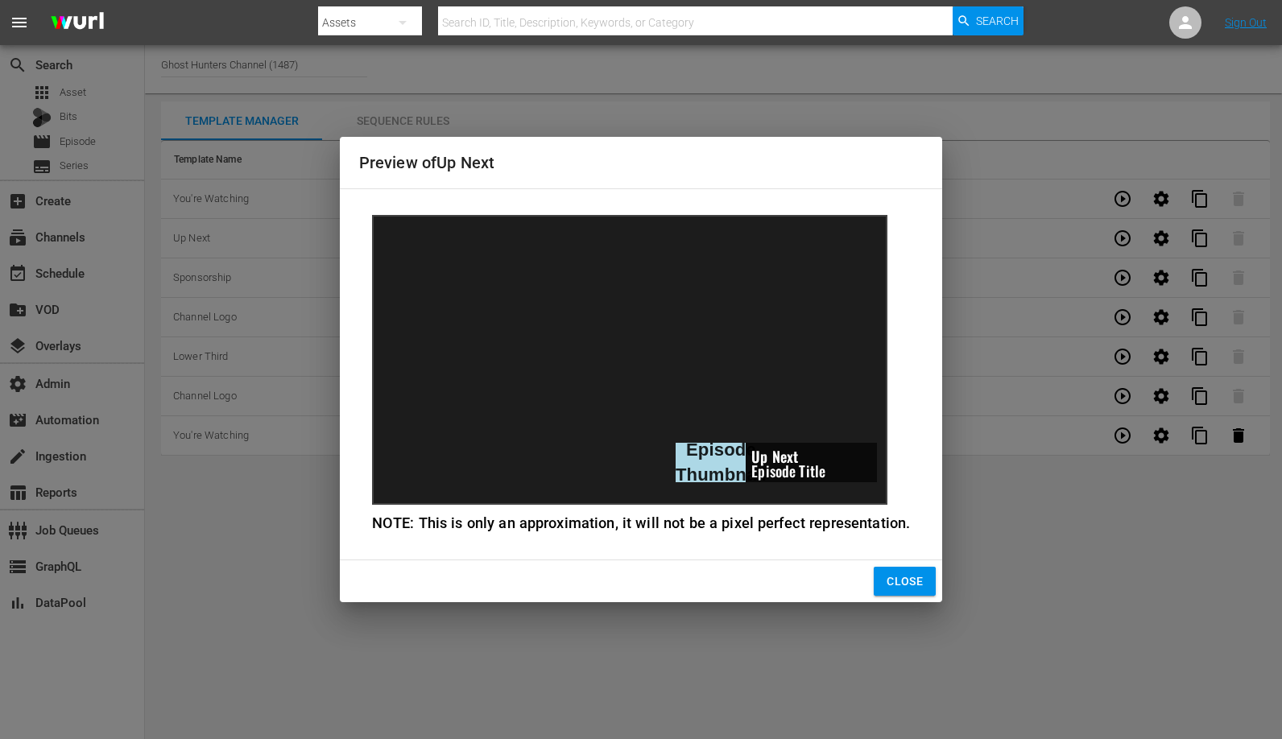
click at [900, 588] on span "Close" at bounding box center [904, 582] width 36 height 20
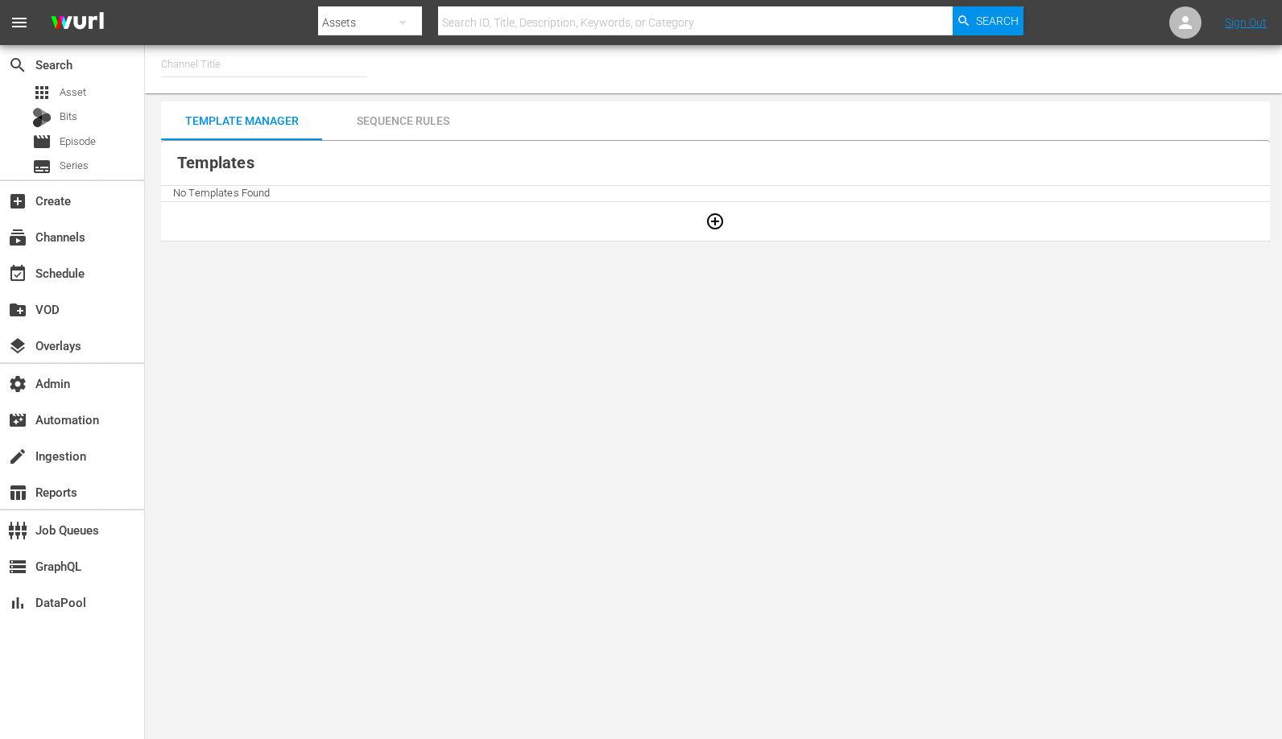
type input "Dr. [PERSON_NAME] (1805)"
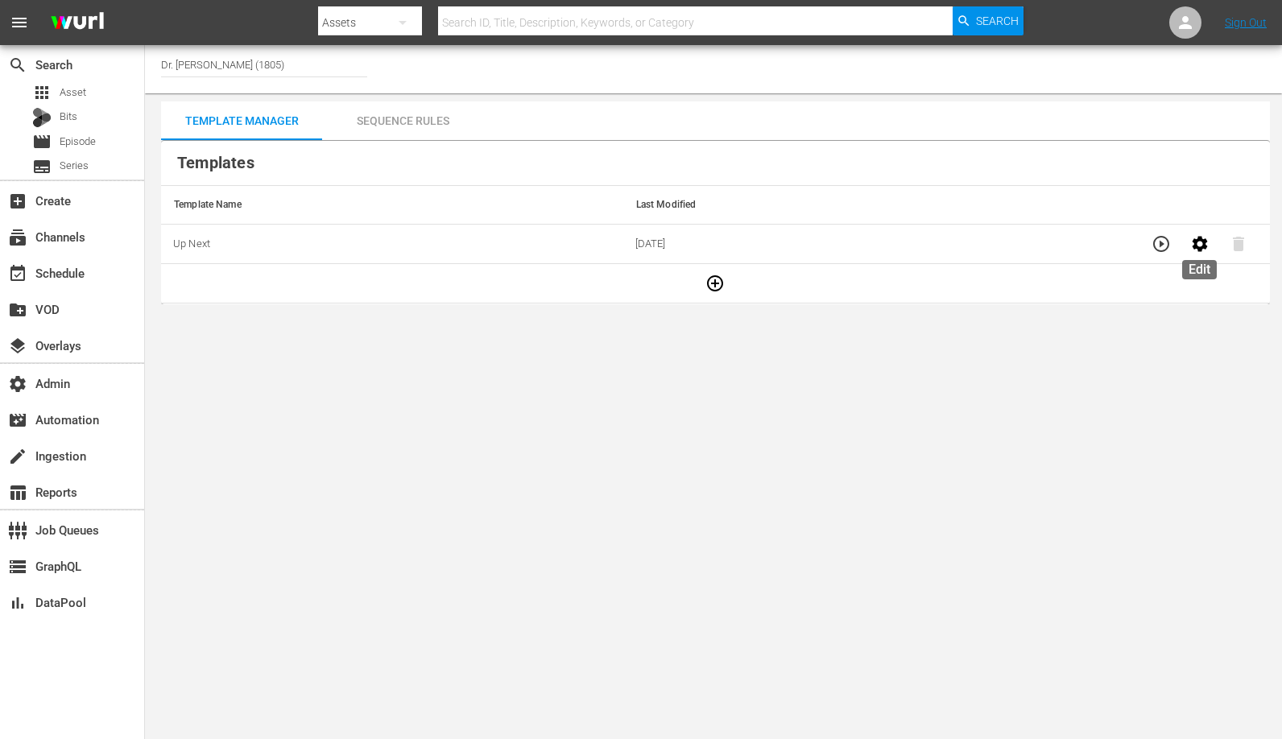
click at [1200, 239] on icon "button" at bounding box center [1198, 243] width 15 height 15
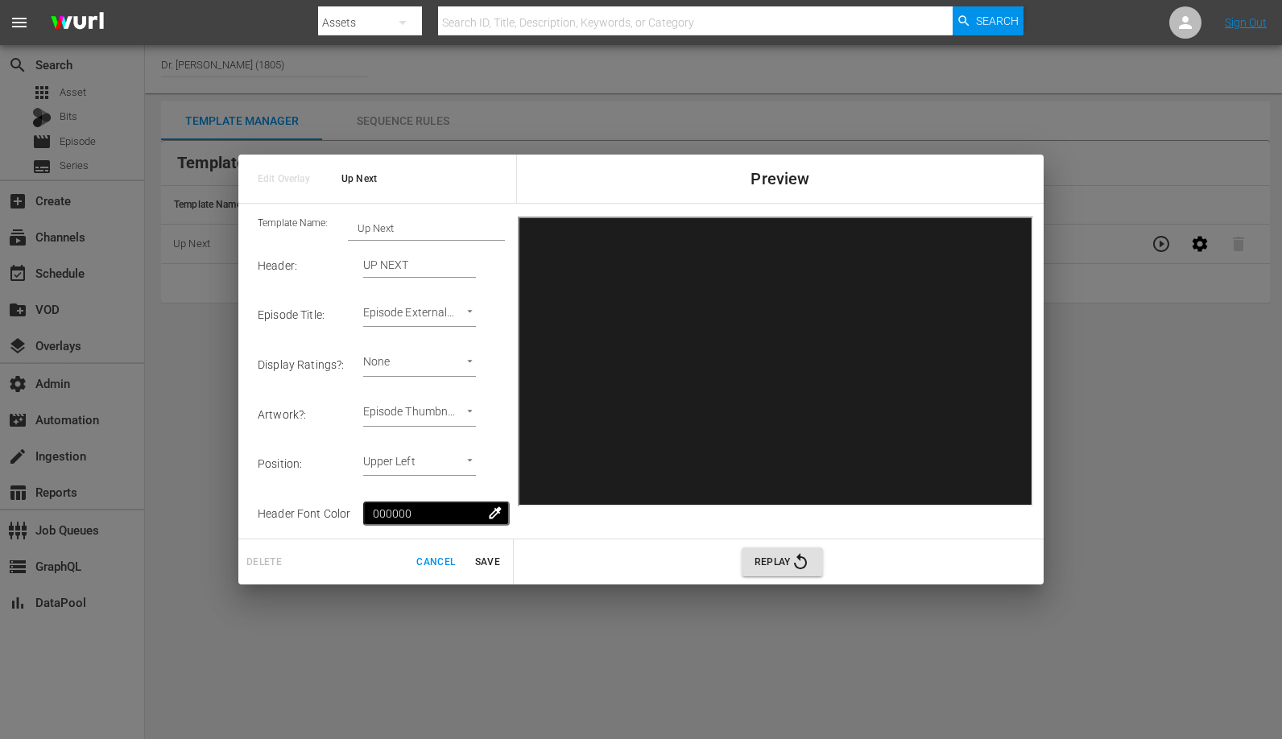
click at [784, 563] on span "Replay" at bounding box center [782, 561] width 56 height 19
click at [435, 569] on span "Cancel" at bounding box center [435, 562] width 39 height 17
